Goal: Check status

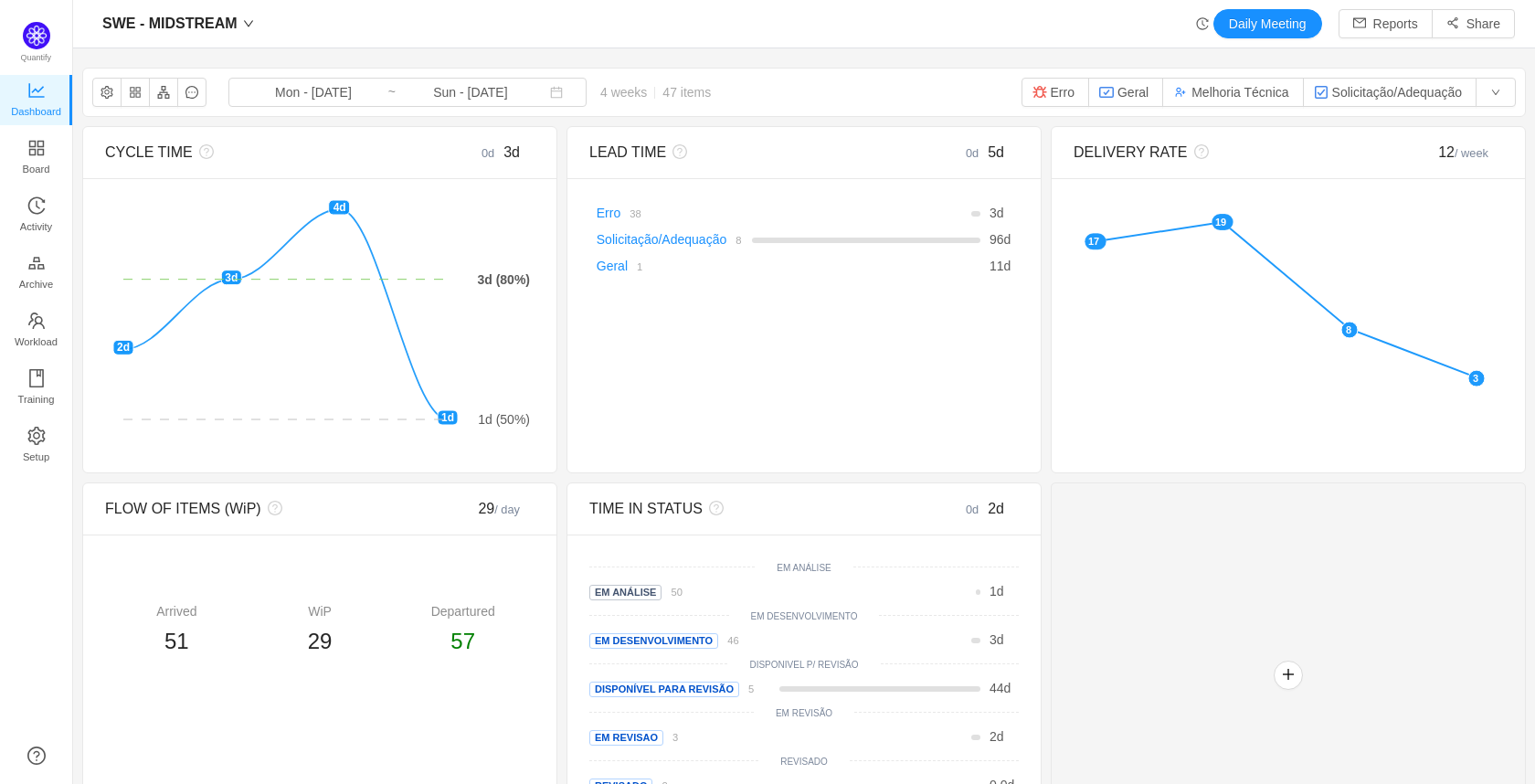
drag, startPoint x: 323, startPoint y: 178, endPoint x: 499, endPoint y: 40, distance: 223.7
click at [229, 26] on span "SWE - MIDSTREAM" at bounding box center [169, 24] width 135 height 29
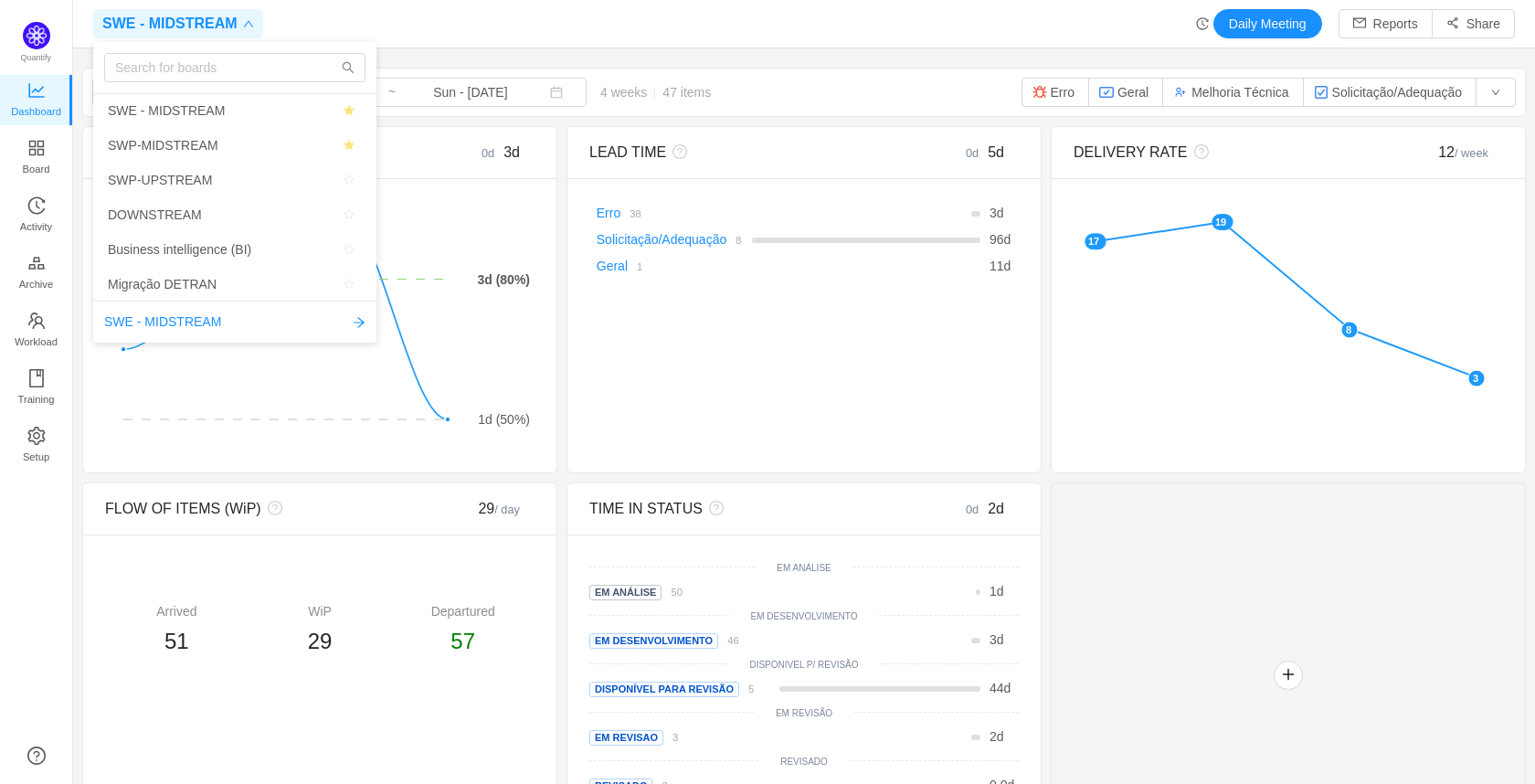
click at [714, 32] on div "SWE - MIDSTREAM Daily Meeting Reports Share" at bounding box center [804, 24] width 1422 height 29
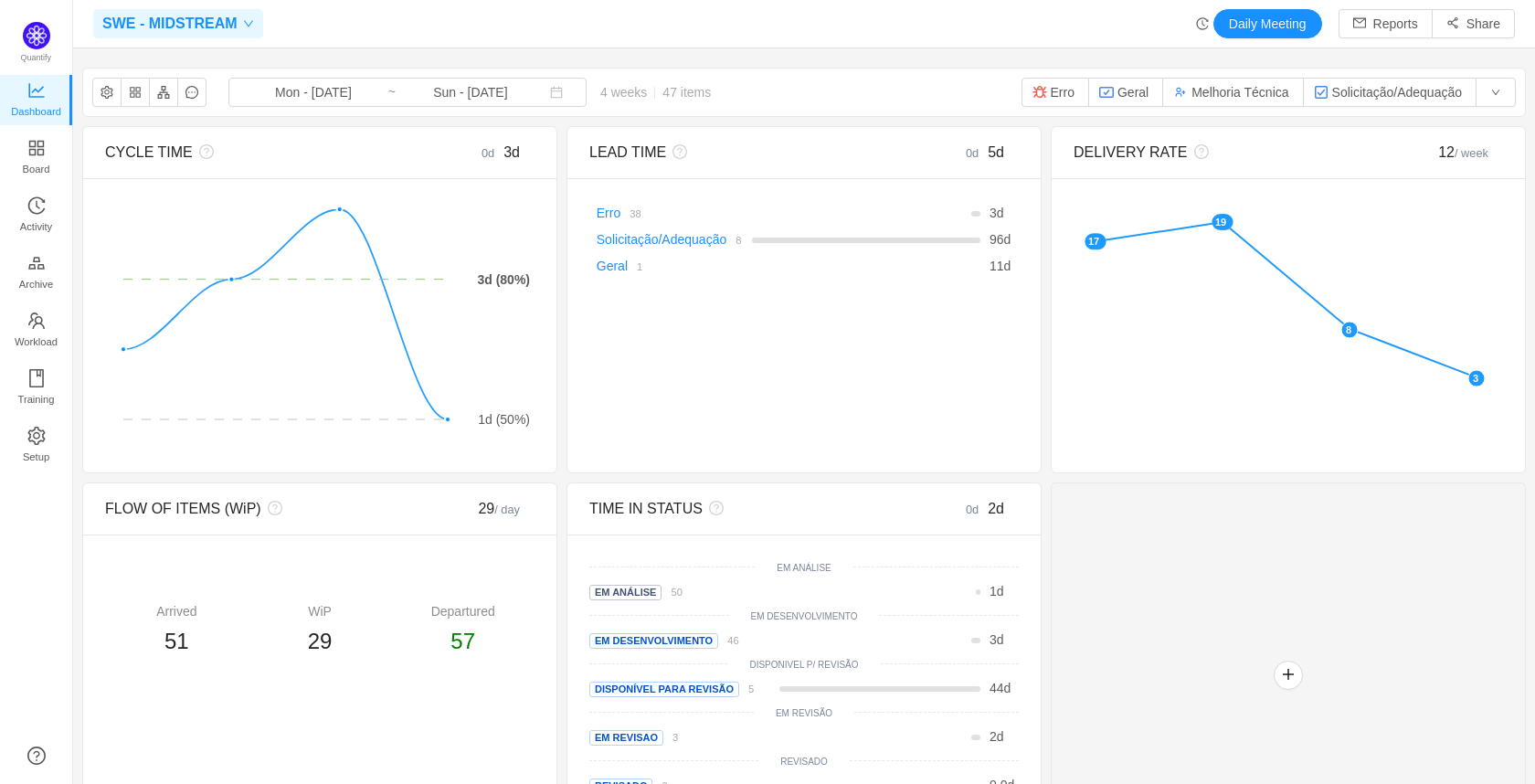
click at [187, 22] on span "SWE - MIDSTREAM" at bounding box center [169, 24] width 135 height 29
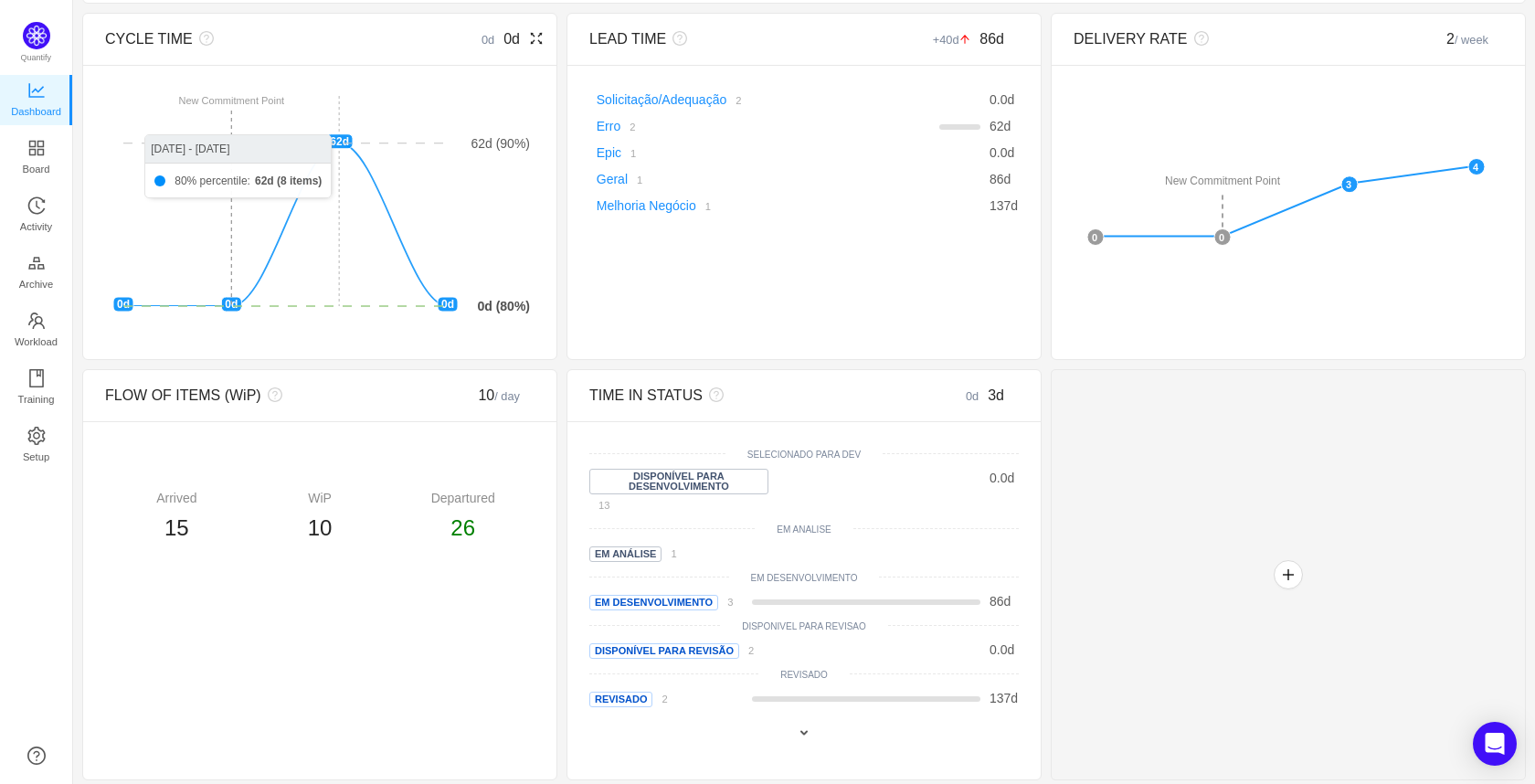
scroll to position [118, 0]
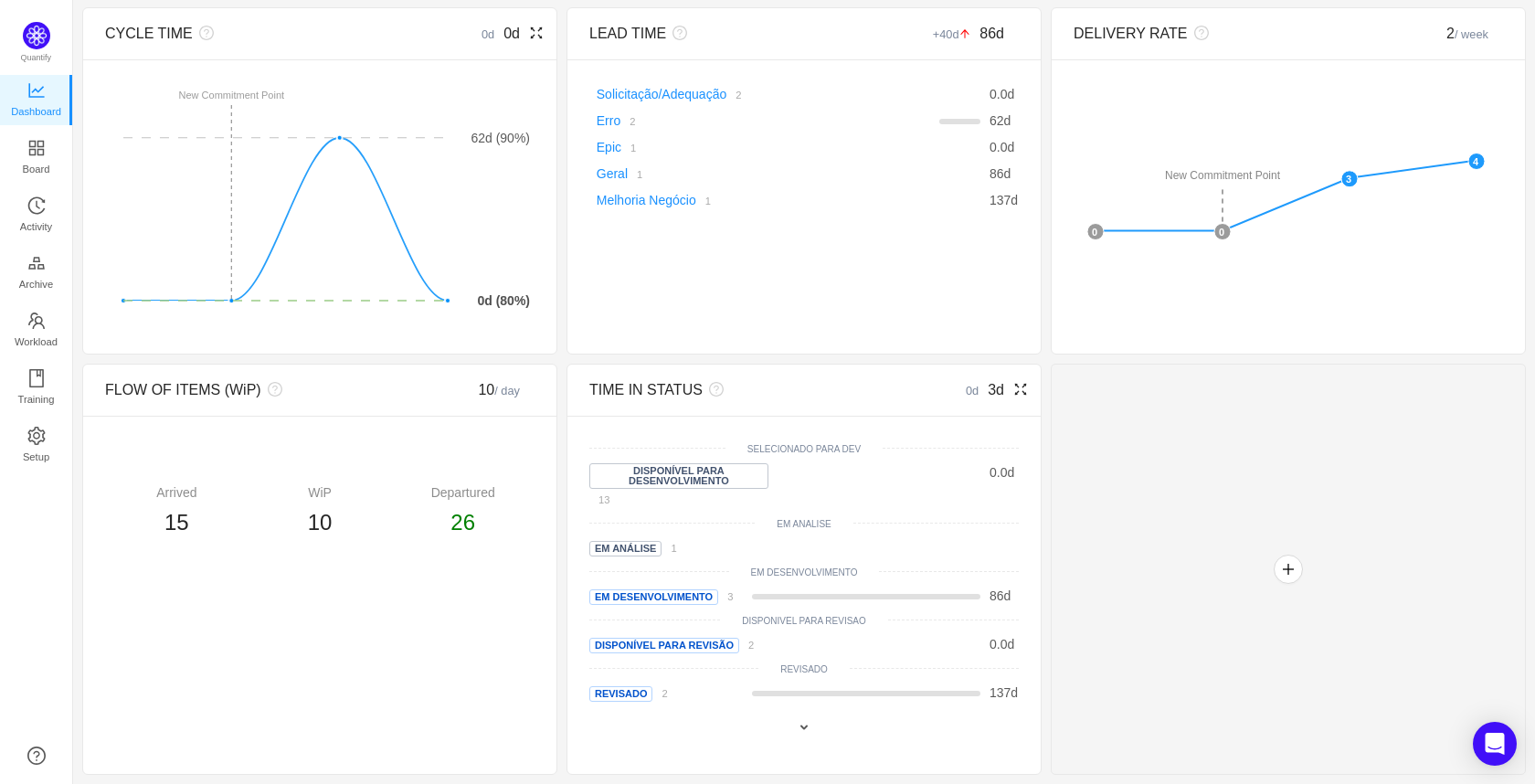
click at [1015, 393] on icon "icon: fullscreen" at bounding box center [1021, 389] width 12 height 12
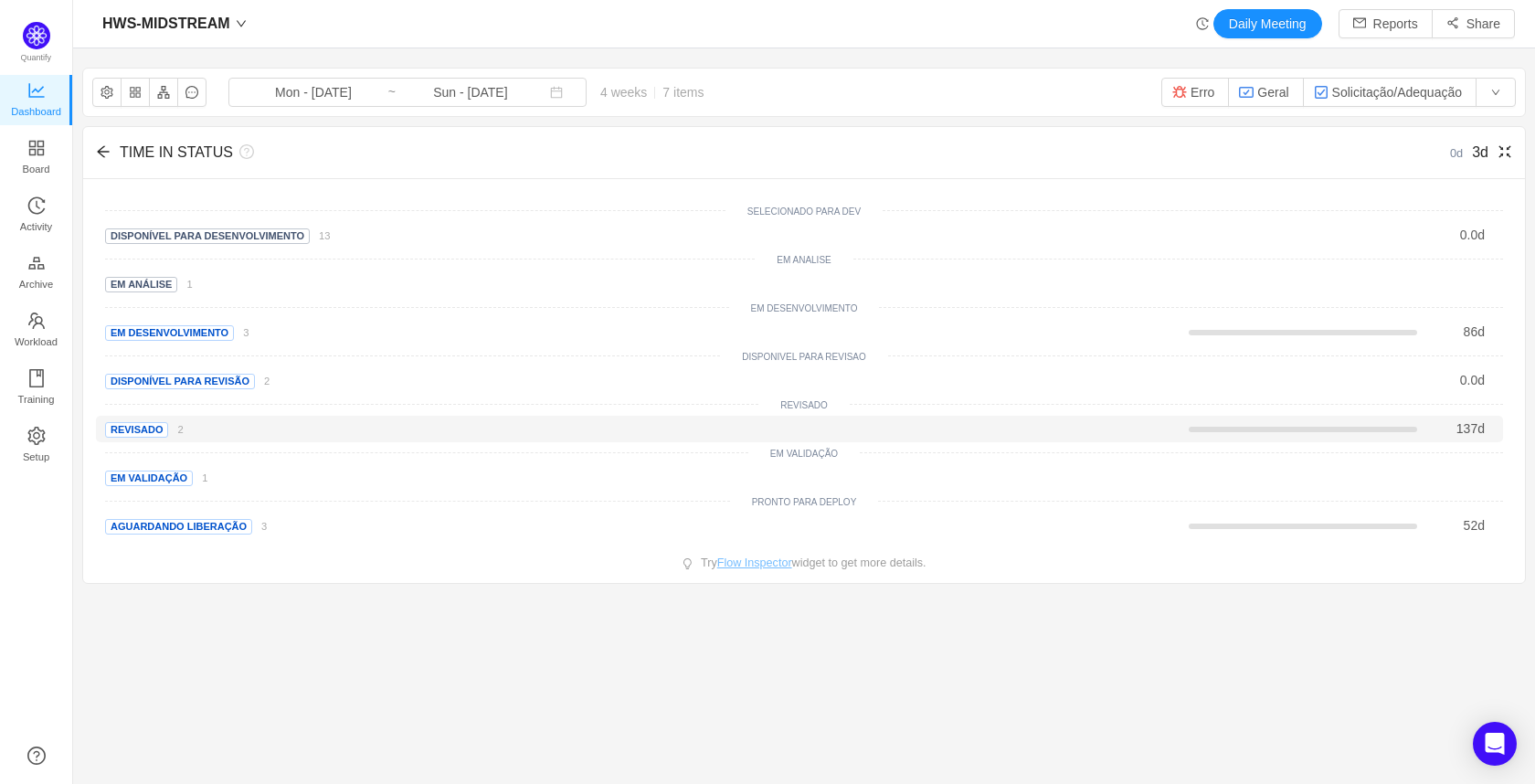
click at [144, 431] on span "Revisado" at bounding box center [136, 430] width 63 height 16
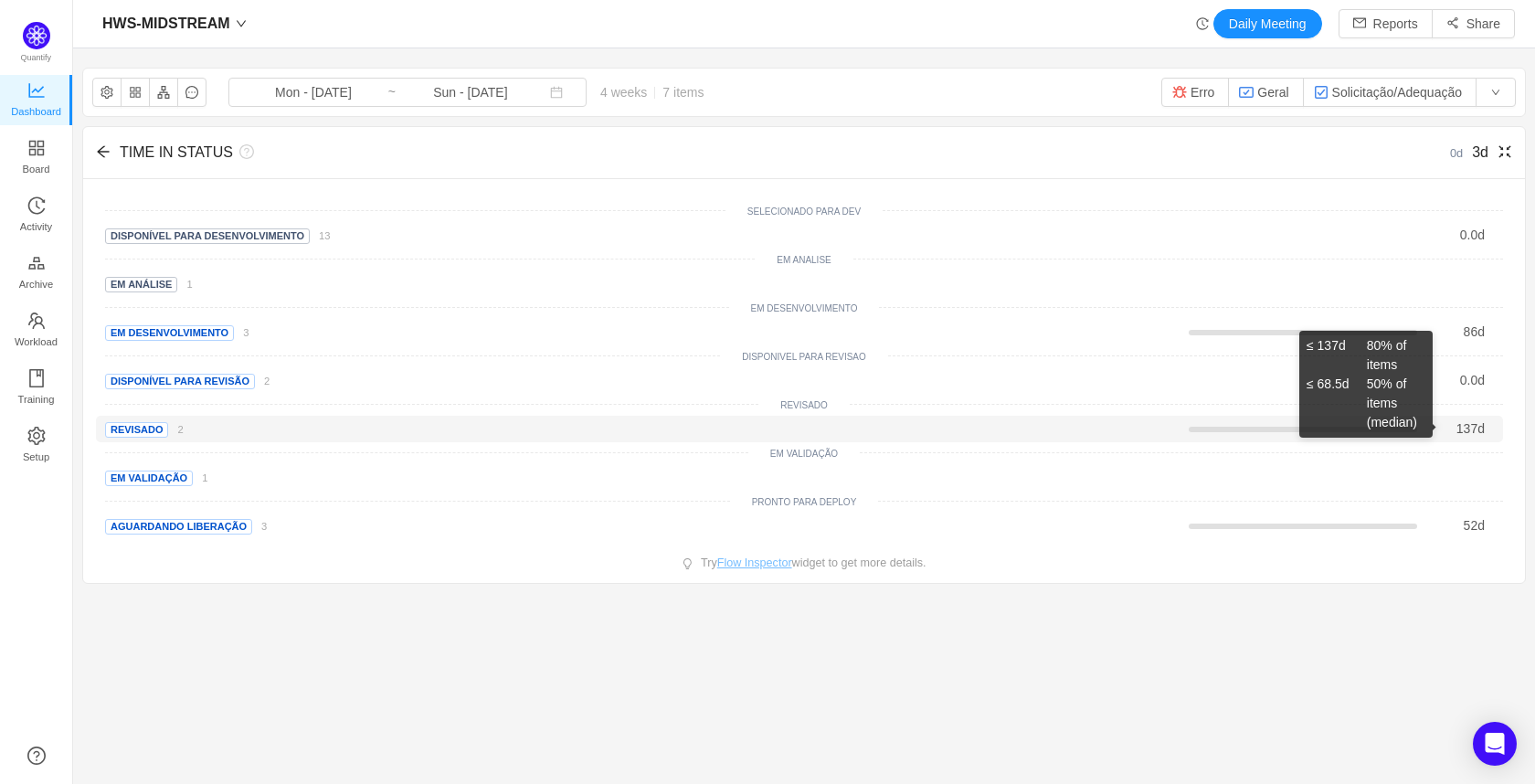
click at [1457, 429] on span "137" at bounding box center [1467, 429] width 21 height 15
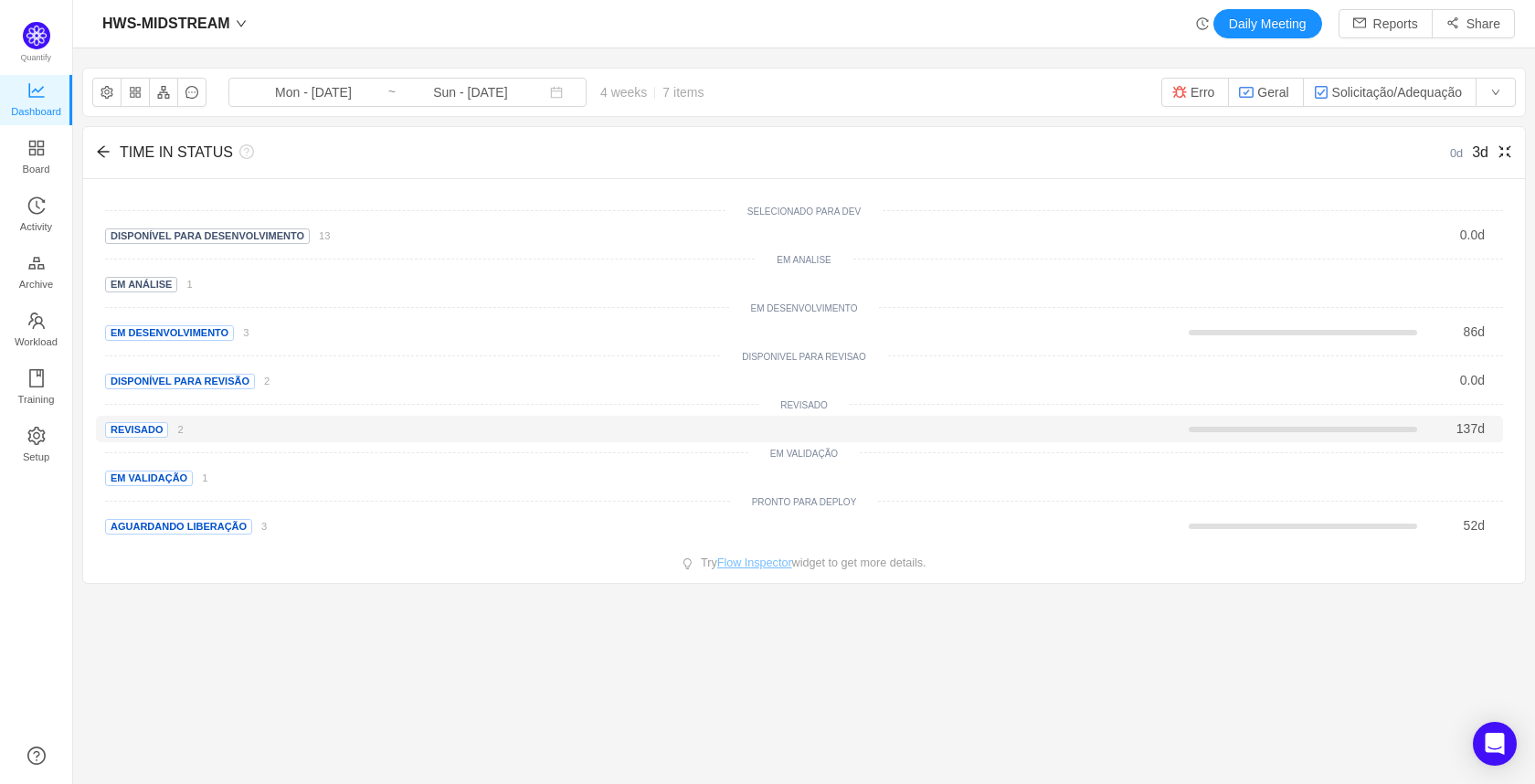
click at [136, 431] on span "Revisado" at bounding box center [136, 430] width 63 height 16
click at [177, 429] on small "2" at bounding box center [180, 430] width 6 height 11
click at [115, 145] on div "TIME IN STATUS" at bounding box center [629, 152] width 1049 height 22
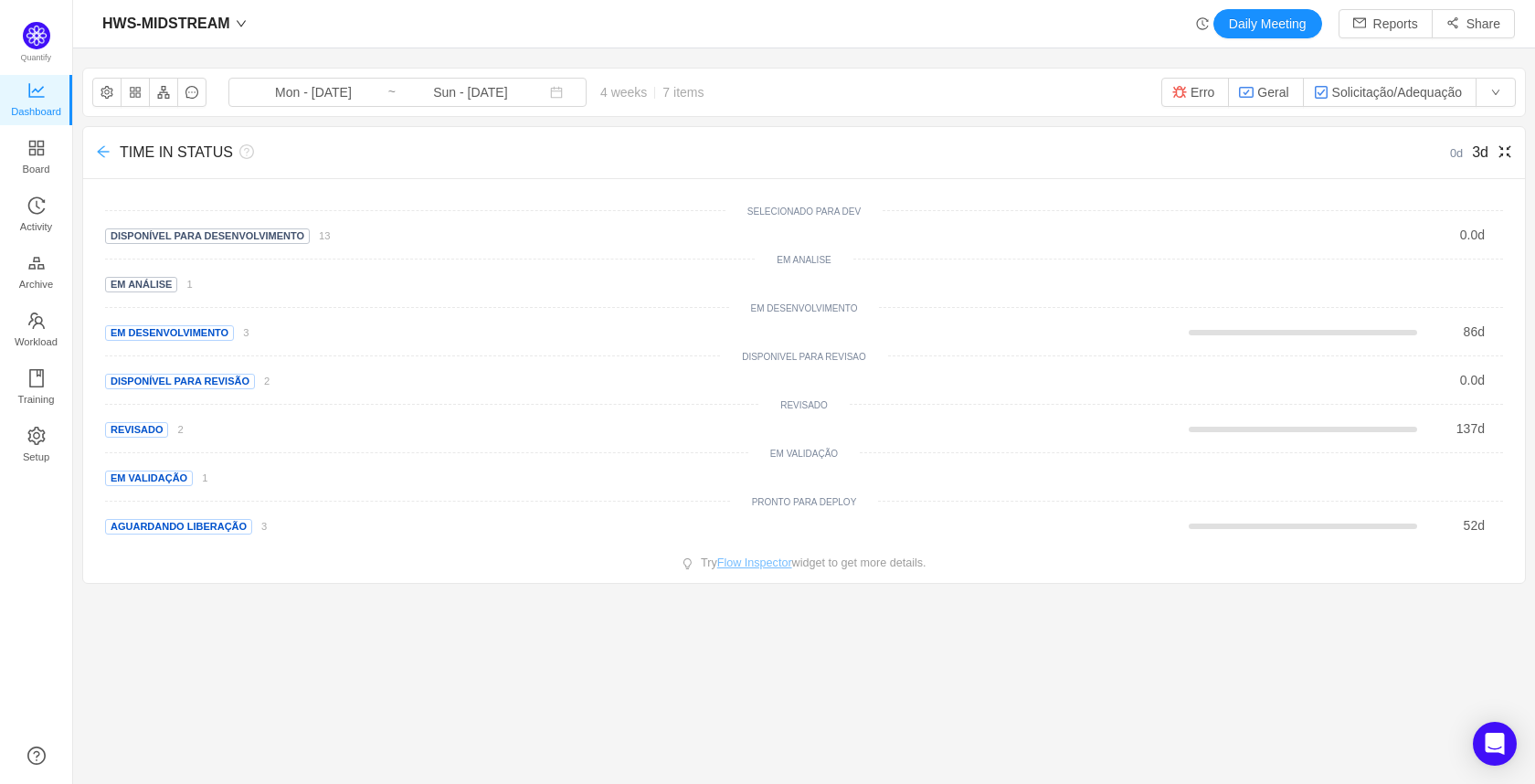
click at [106, 151] on icon "icon: arrow-left" at bounding box center [104, 151] width 15 height 15
